Goal: Communication & Community: Answer question/provide support

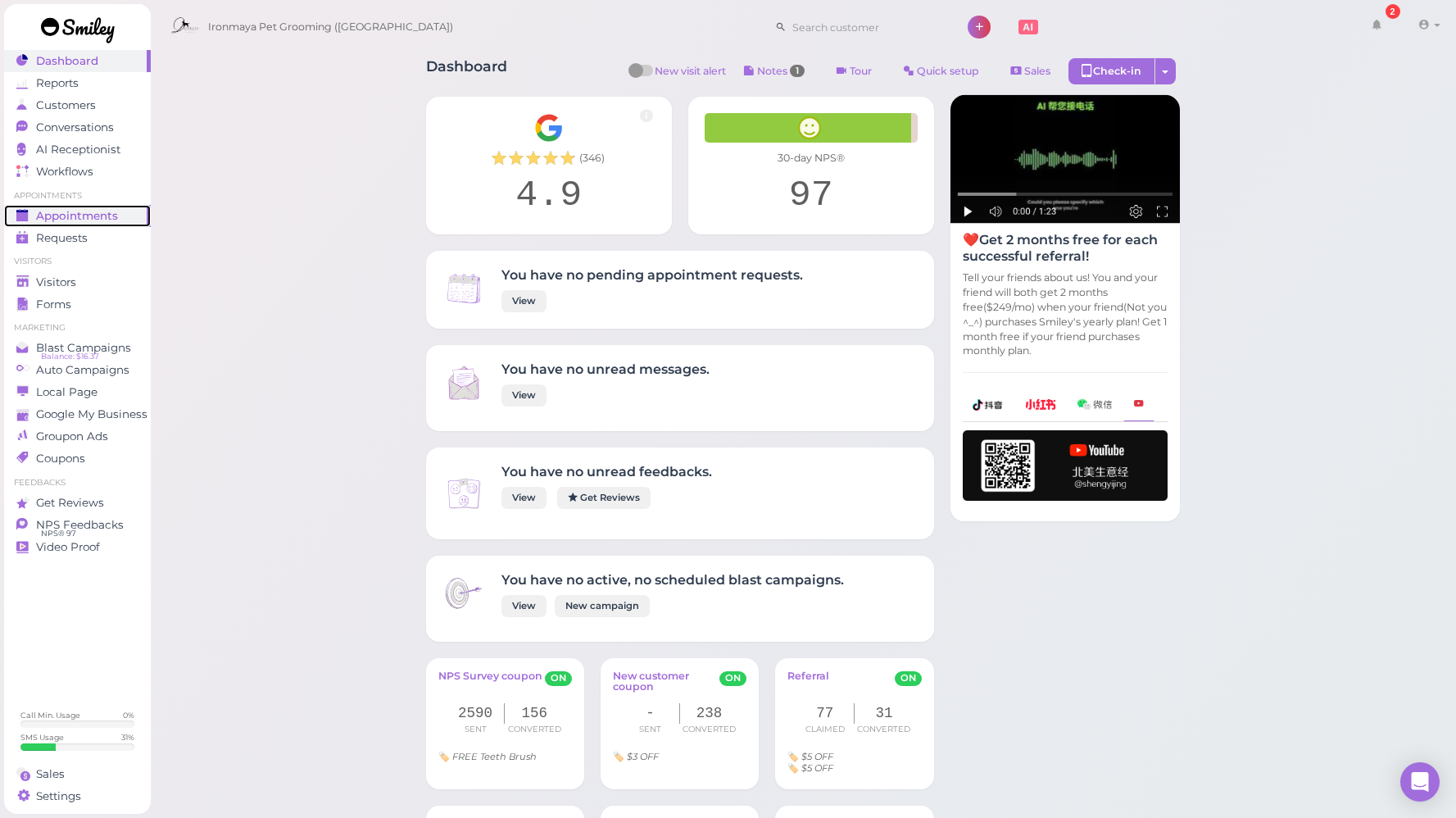
click at [111, 209] on span "Appointments" at bounding box center [77, 216] width 82 height 14
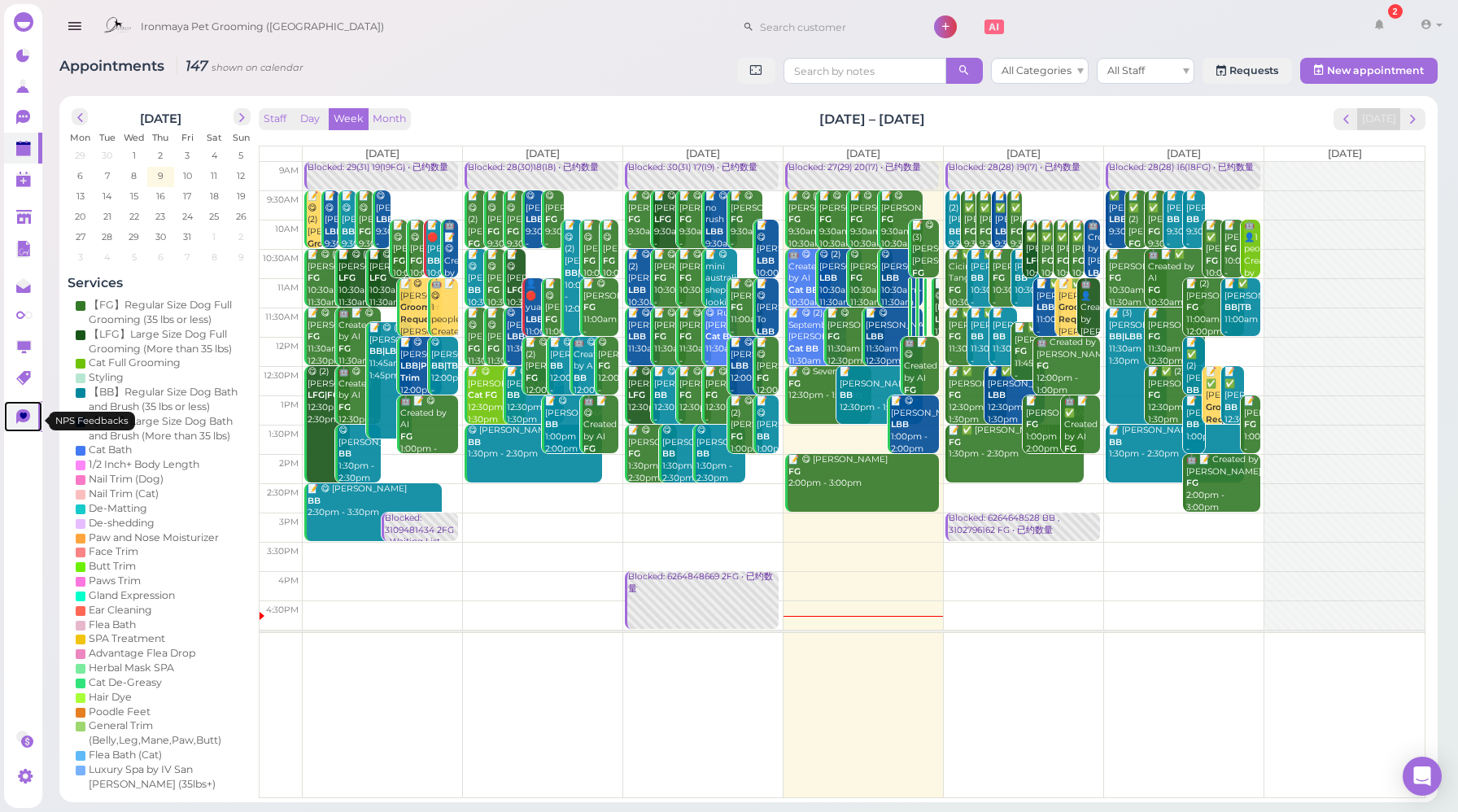
click at [17, 413] on icon at bounding box center [25, 417] width 17 height 17
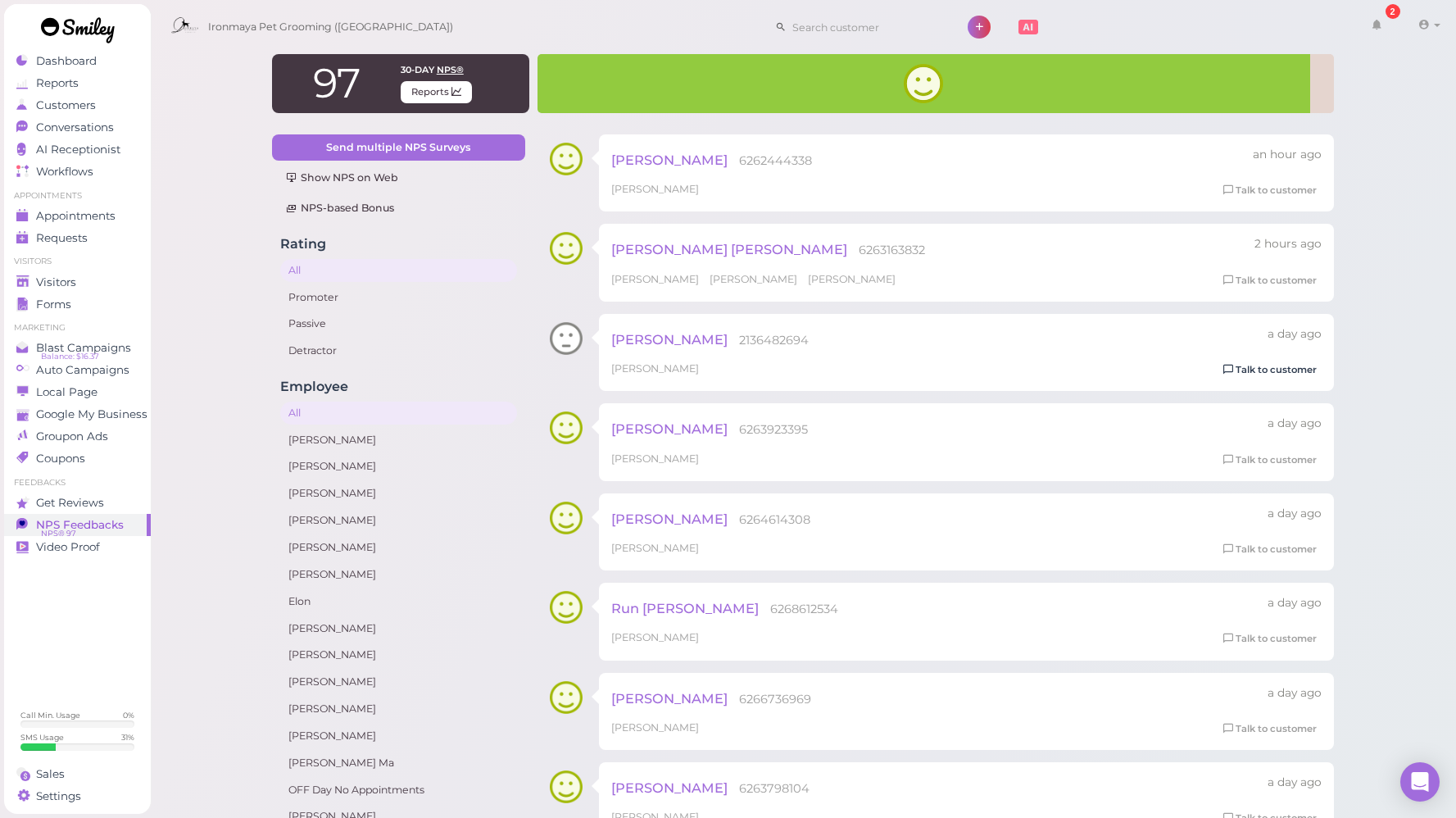
click at [1259, 376] on link "Talk to customer" at bounding box center [1270, 370] width 103 height 17
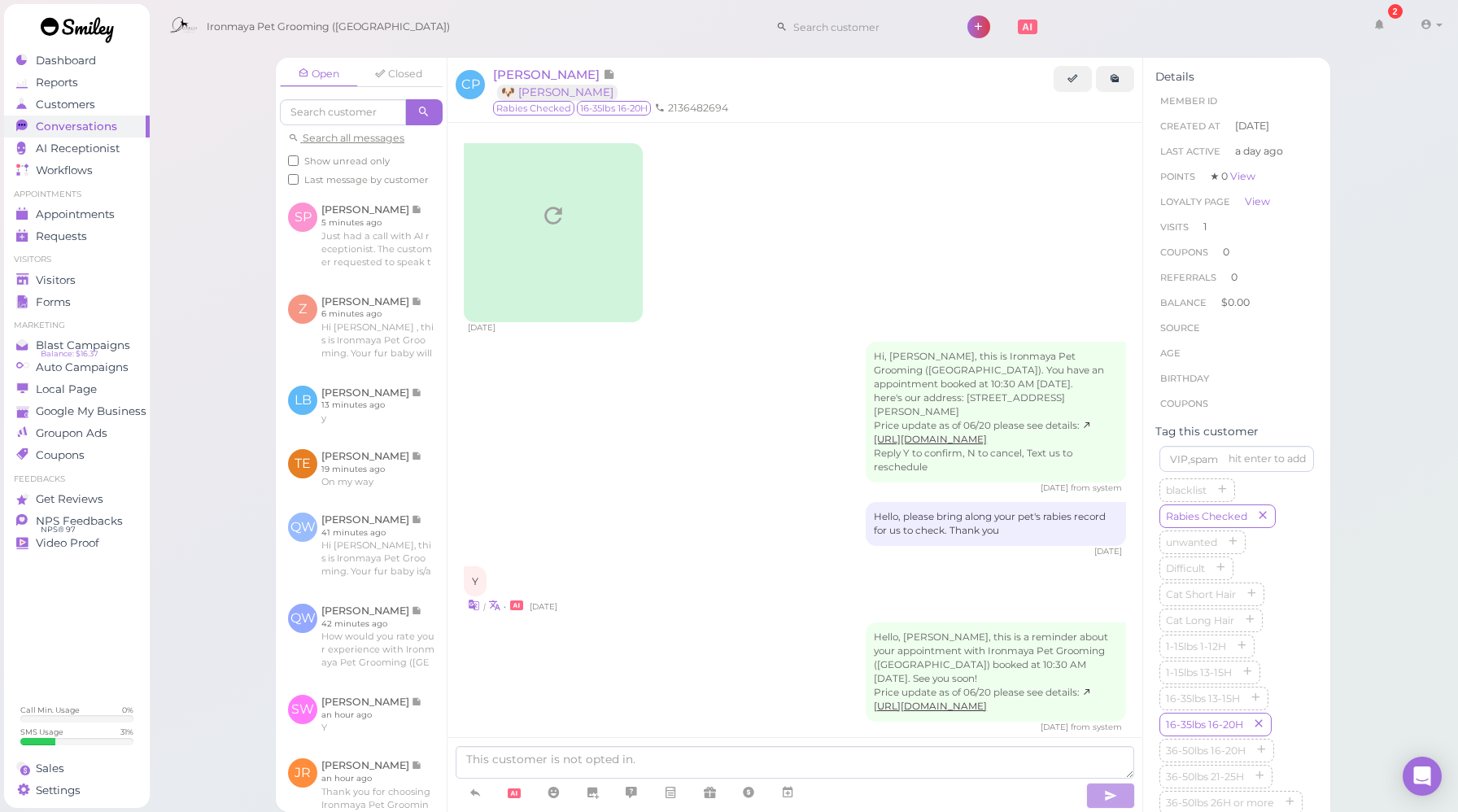
scroll to position [719, 0]
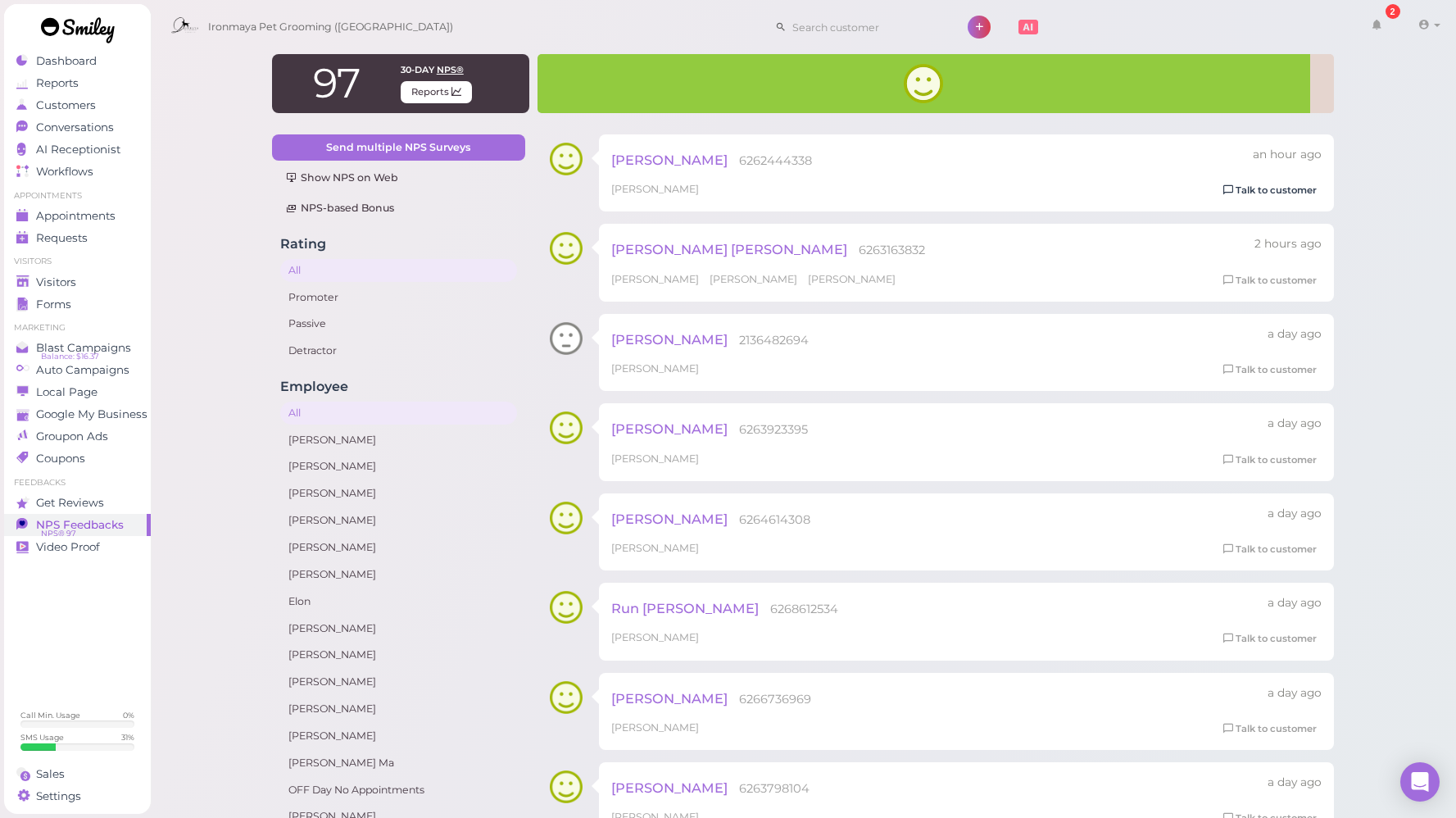
click at [1270, 188] on link "Talk to customer" at bounding box center [1270, 191] width 103 height 17
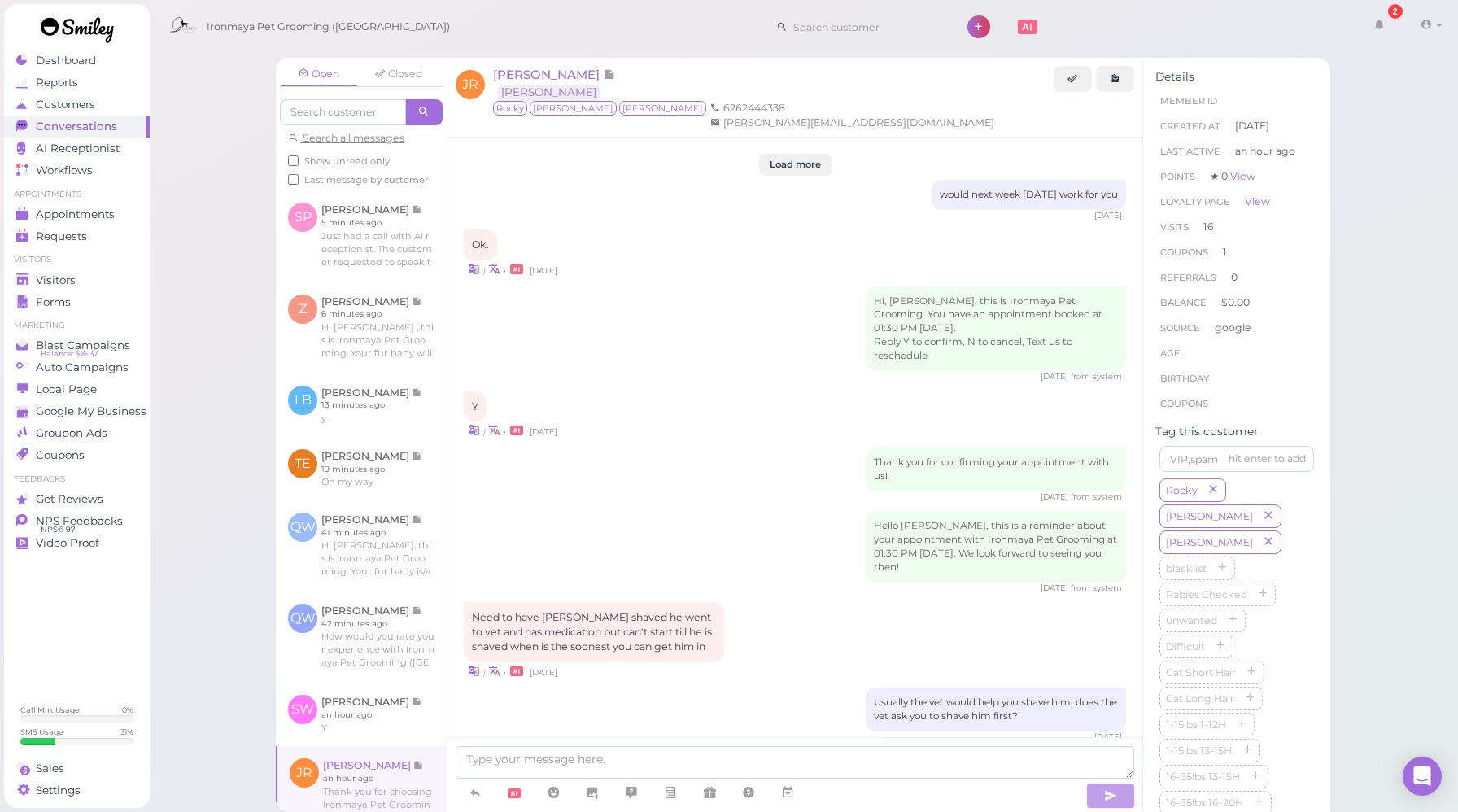
scroll to position [1740, 0]
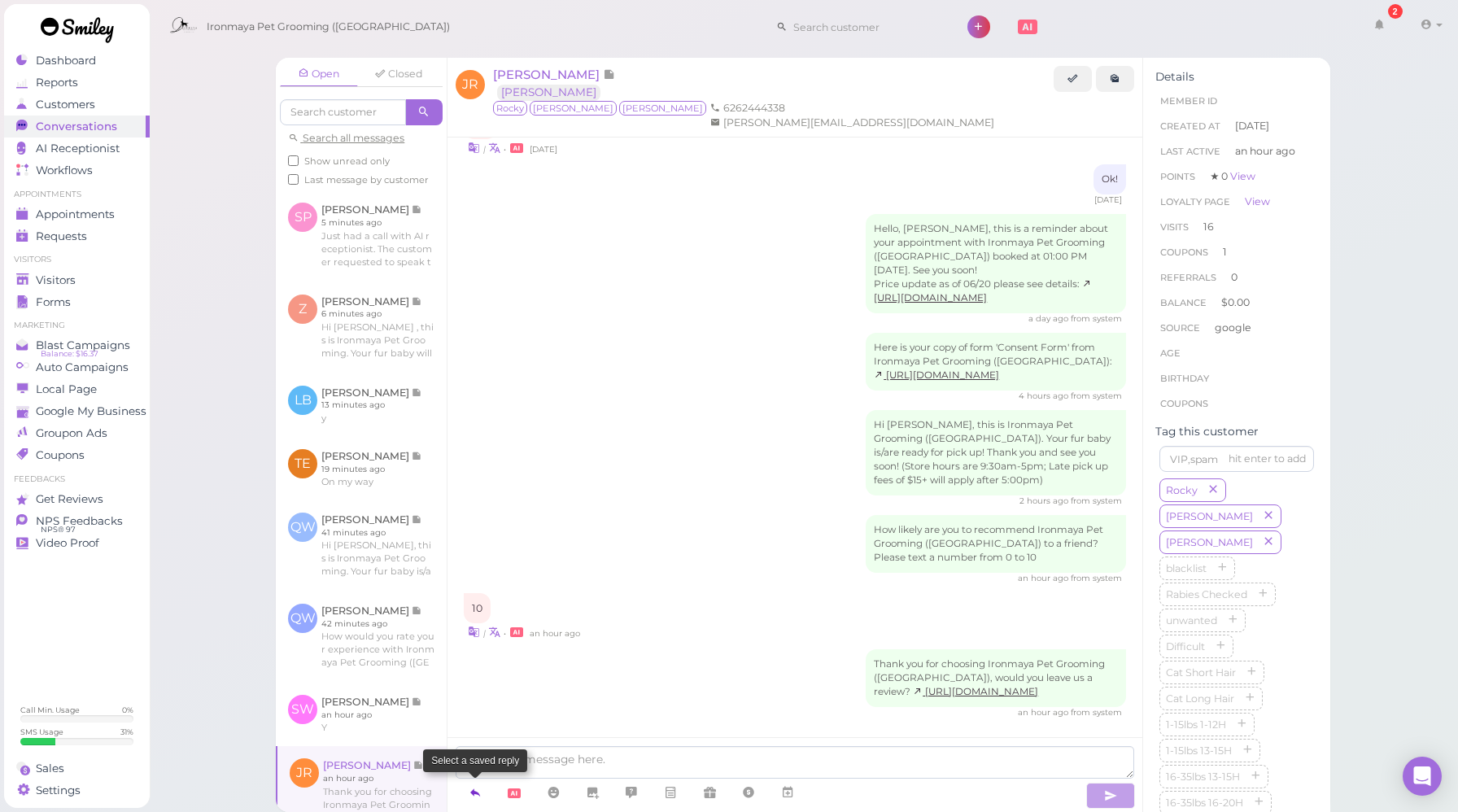
click at [471, 792] on icon at bounding box center [475, 792] width 13 height 16
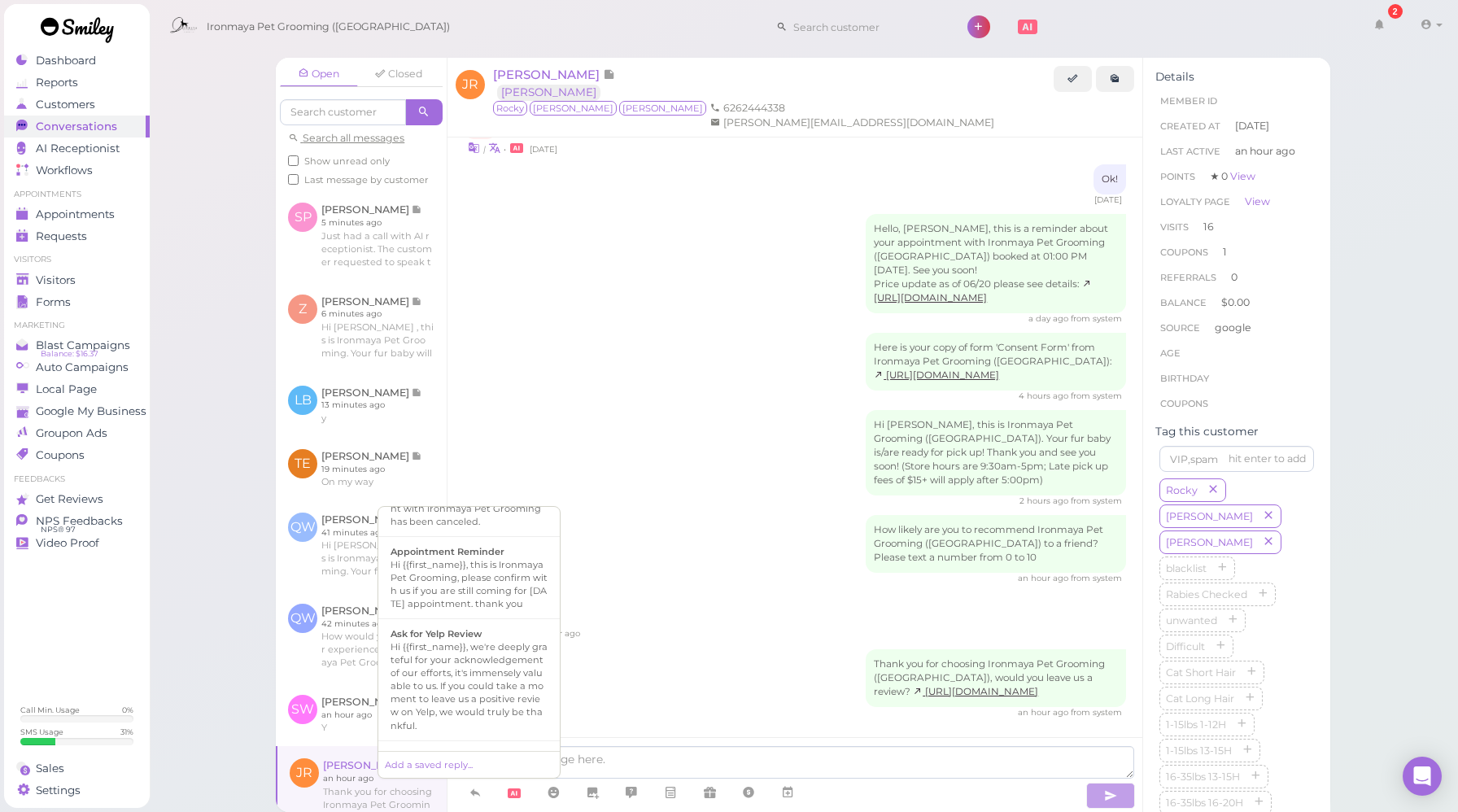
scroll to position [215, 0]
click at [472, 668] on div "Hi {{first_name}}, we're deeply grateful for your acknowledgement of our effort…" at bounding box center [469, 675] width 157 height 91
type textarea "Hi {{first_name}}, we're deeply grateful for your acknowledgement of our effort…"
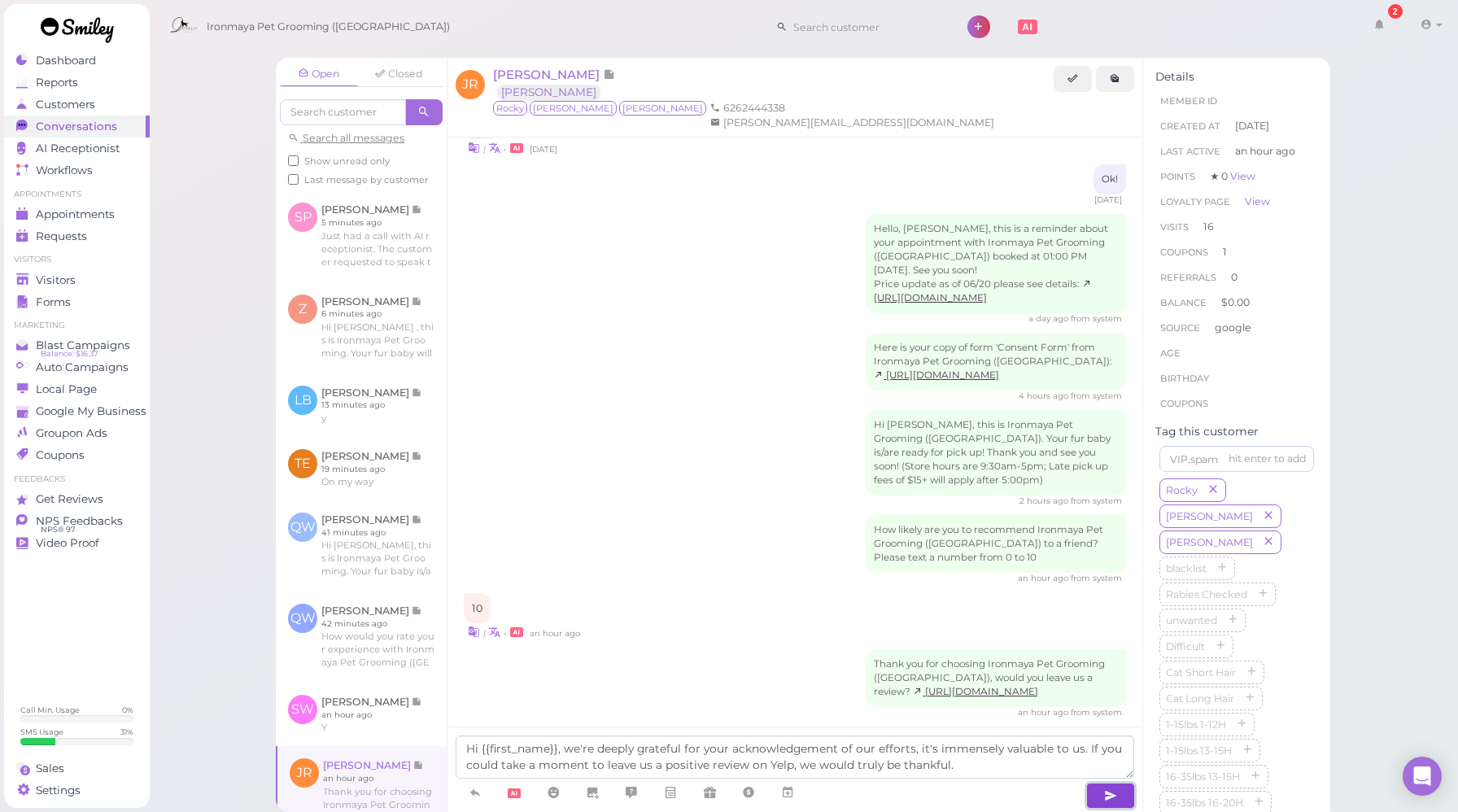
click at [1116, 795] on icon "button" at bounding box center [1111, 795] width 13 height 16
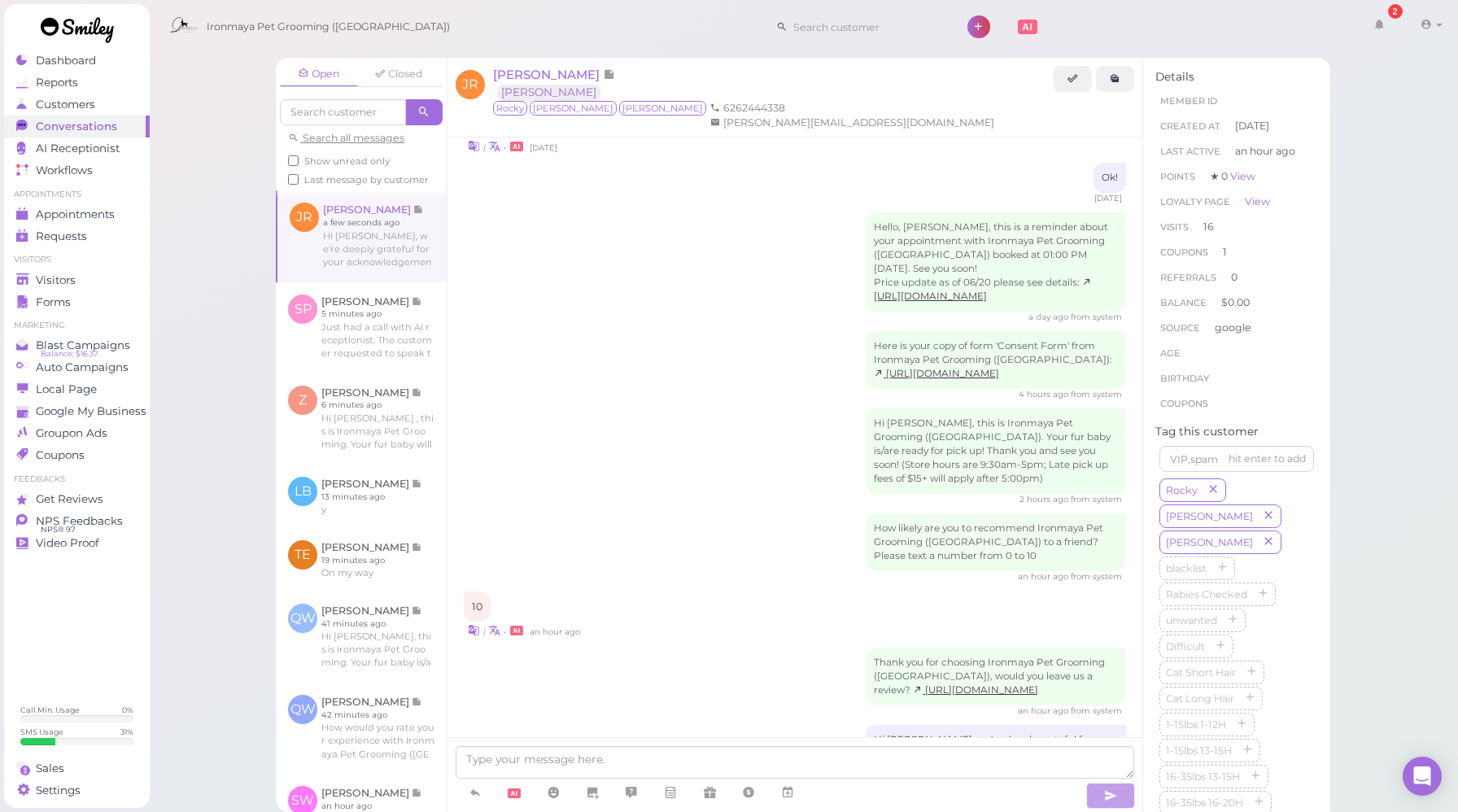
scroll to position [1833, 0]
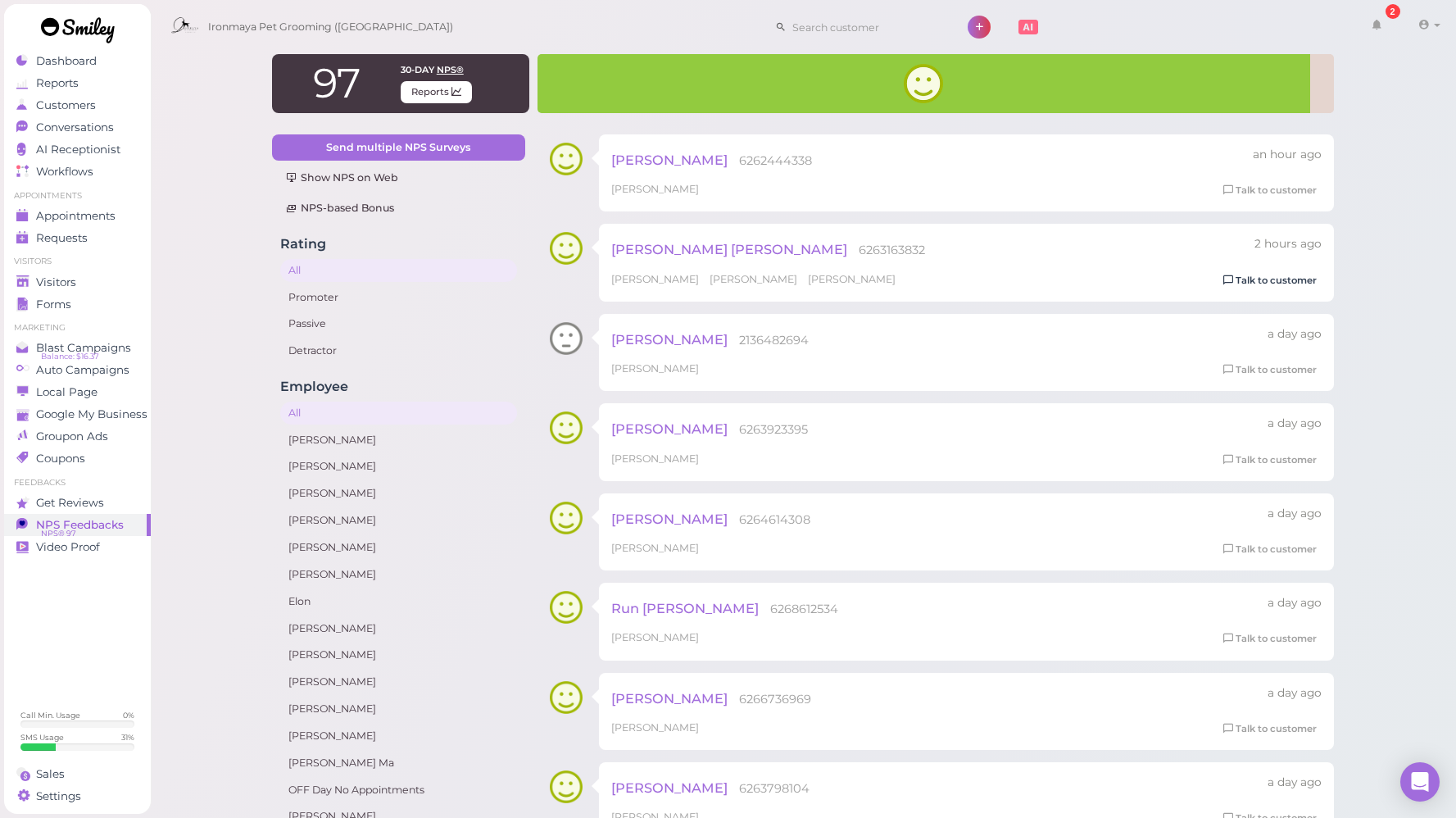
click at [1268, 283] on link "Talk to customer" at bounding box center [1270, 281] width 103 height 17
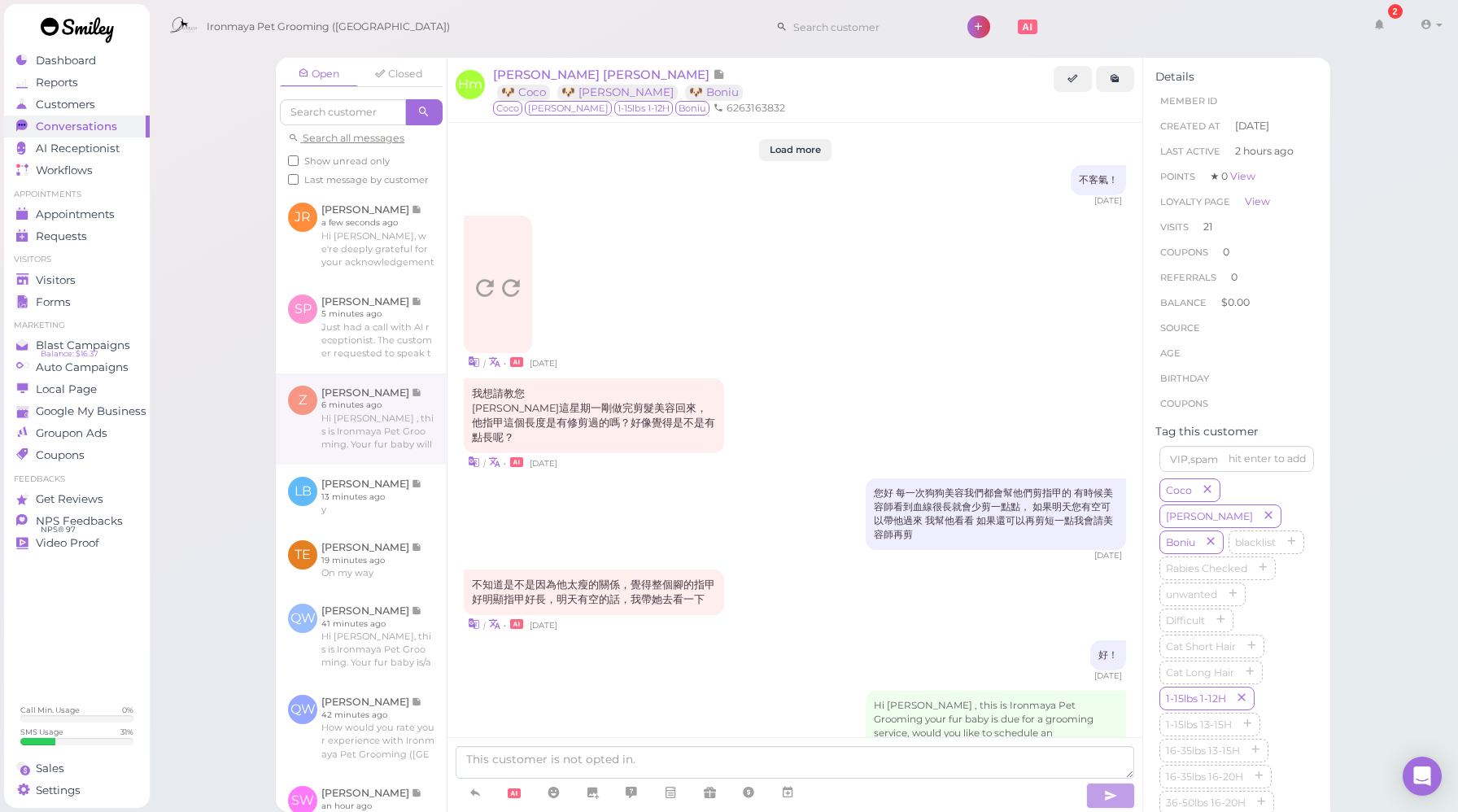
scroll to position [2195, 0]
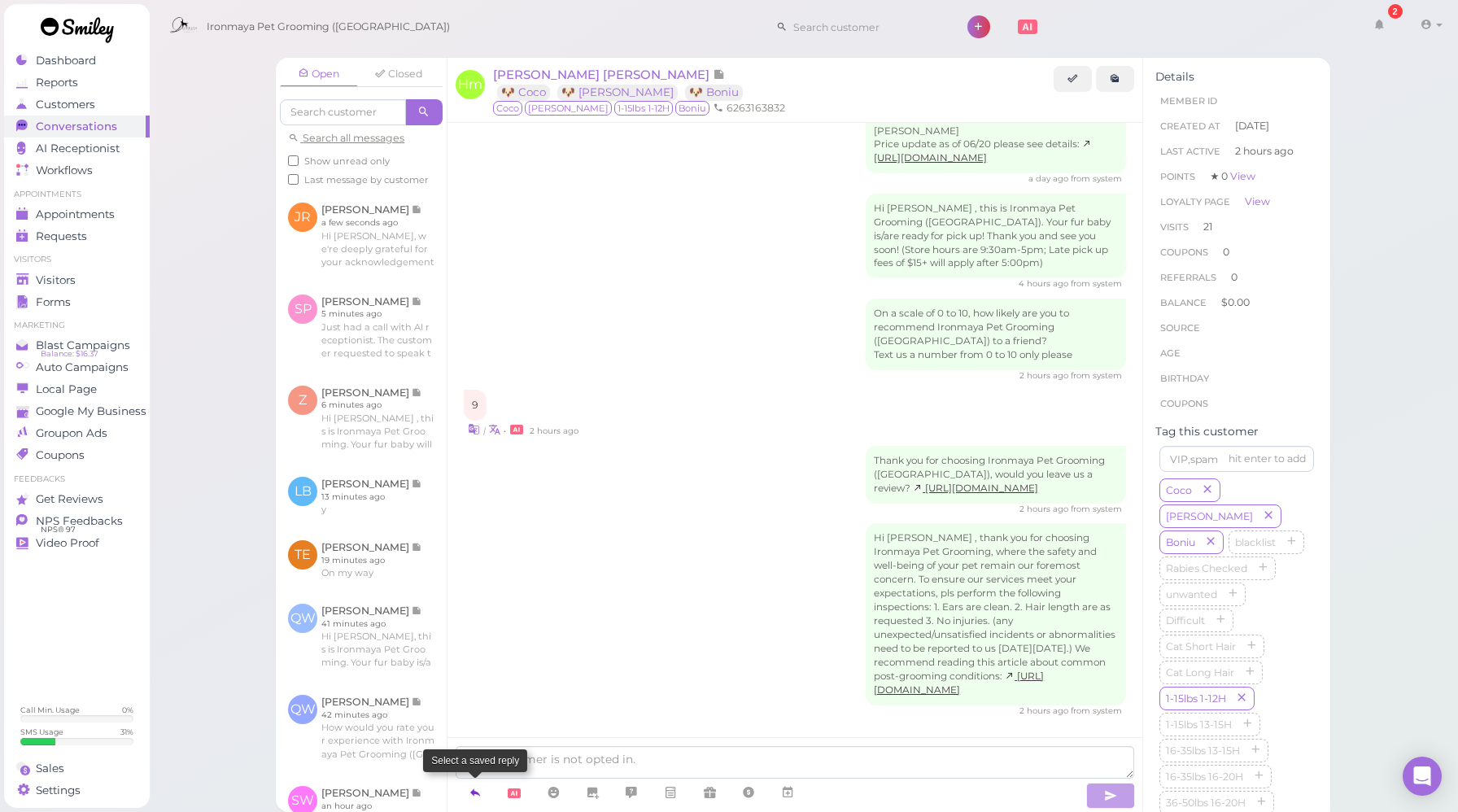
click at [482, 795] on link at bounding box center [475, 793] width 39 height 29
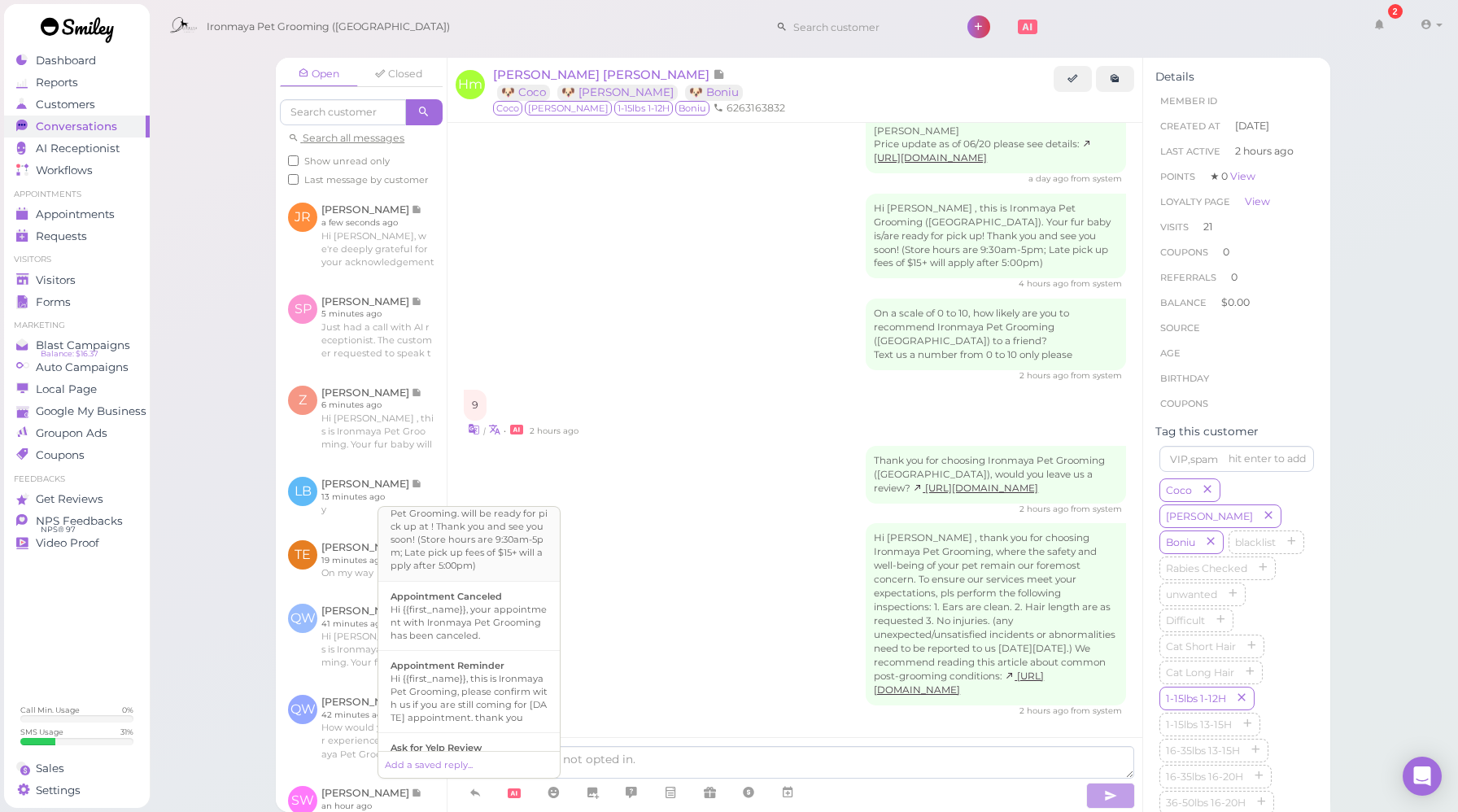
scroll to position [208, 0]
click at [478, 636] on b "Ask for Yelp Review" at bounding box center [436, 629] width 91 height 11
type textarea "Hi {{first_name}}, we're deeply grateful for your acknowledgement of our effort…"
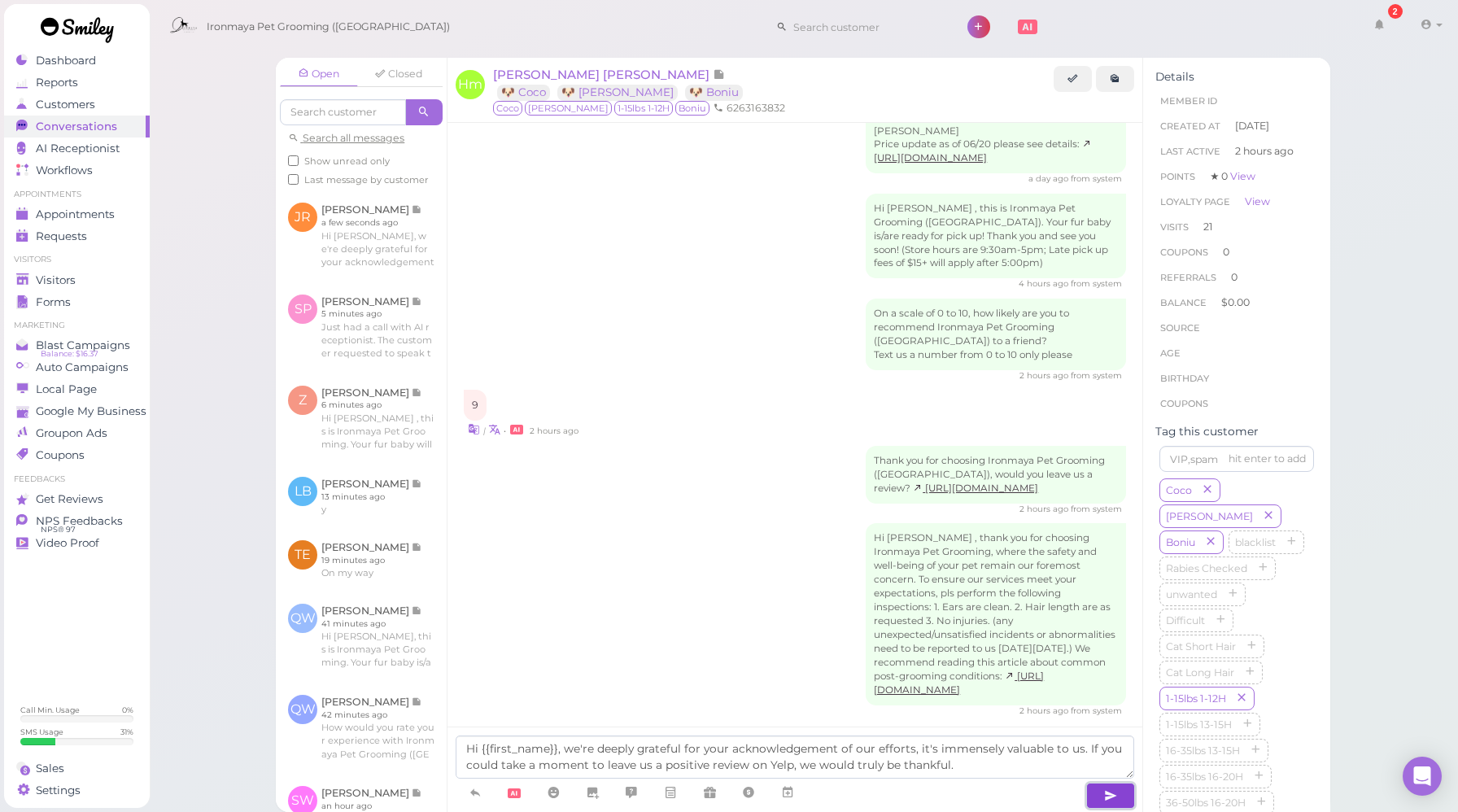
click at [1100, 794] on button "button" at bounding box center [1111, 795] width 49 height 26
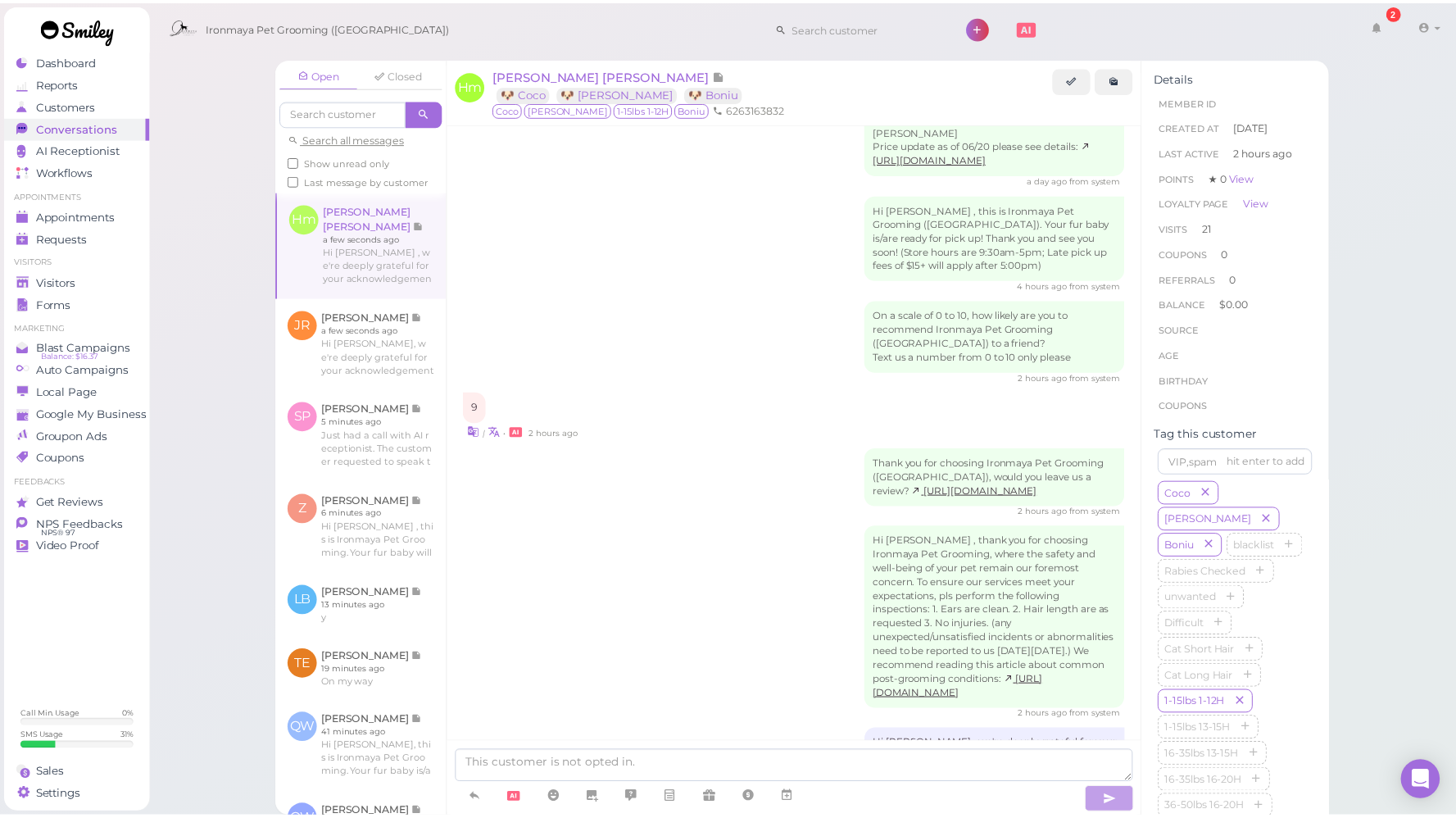
scroll to position [2306, 0]
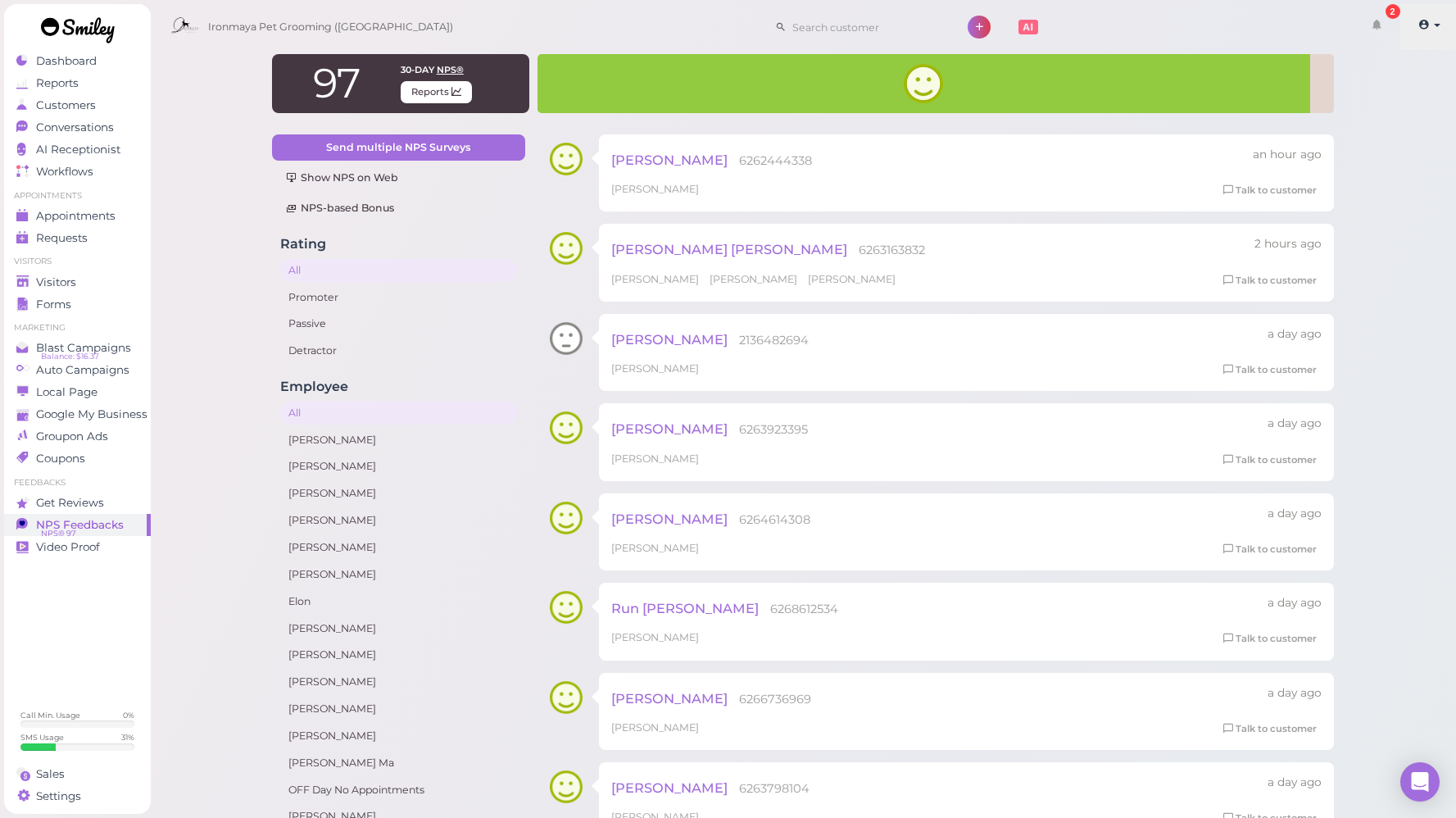
click at [1438, 22] on link at bounding box center [1430, 27] width 58 height 46
click at [1430, 26] on span at bounding box center [1425, 25] width 14 height 12
click at [1389, 125] on link "Logout" at bounding box center [1390, 123] width 134 height 20
